Goal: Find specific page/section

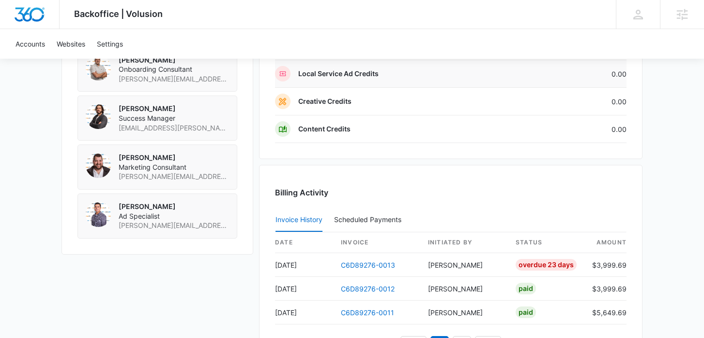
scroll to position [845, 0]
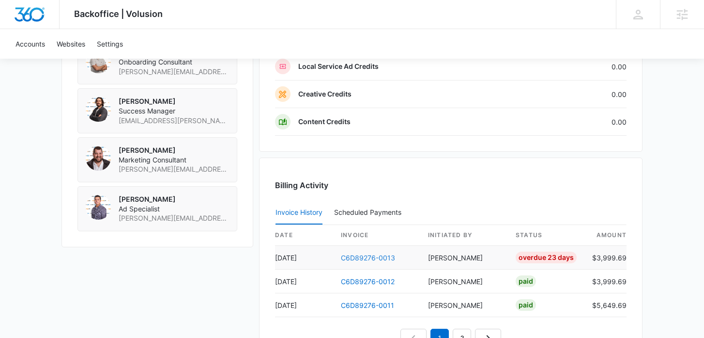
click at [378, 255] on link "C6D89276-0013" at bounding box center [368, 257] width 54 height 8
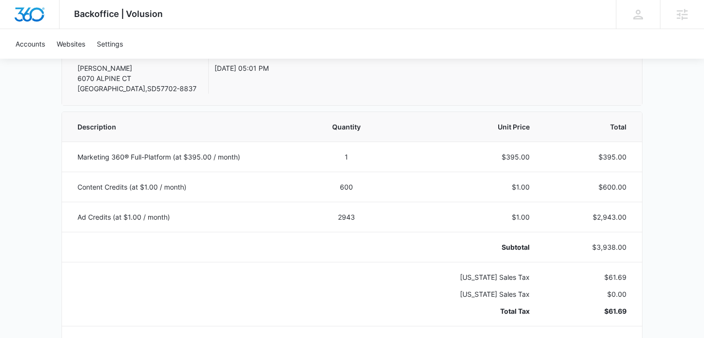
scroll to position [148, 0]
click at [615, 249] on p "$3,938.00" at bounding box center [590, 247] width 74 height 10
copy p "3,938.00"
